Goal: Find specific page/section: Find specific page/section

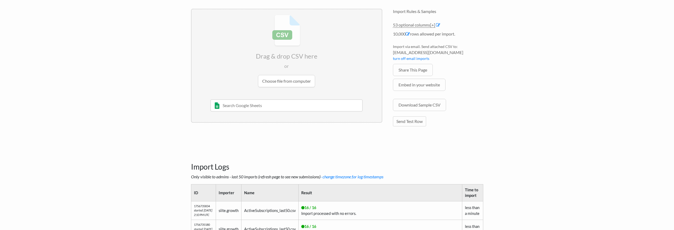
scroll to position [250, 0]
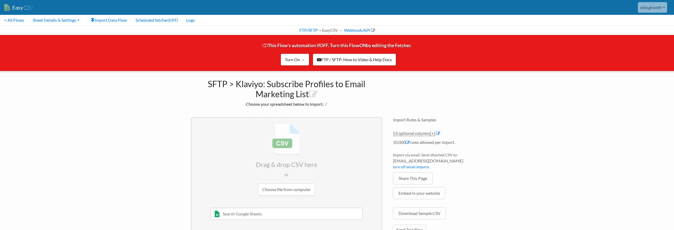
scroll to position [250, 0]
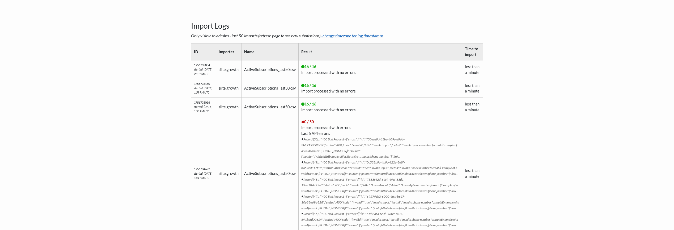
click at [343, 36] on link "- change timezone for log timestamps" at bounding box center [351, 35] width 63 height 5
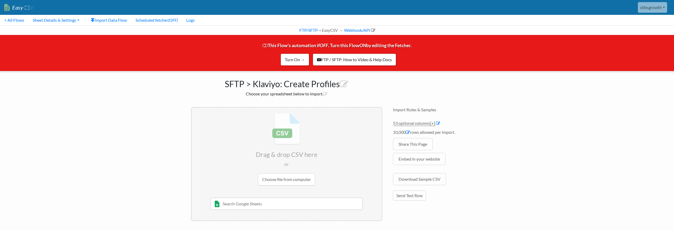
click at [22, 8] on link "Easy CSV" at bounding box center [18, 7] width 29 height 11
